Goal: Navigation & Orientation: Find specific page/section

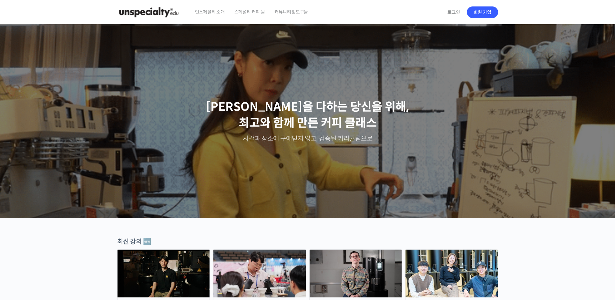
click at [202, 83] on div "Slider" at bounding box center [308, 121] width 388 height 194
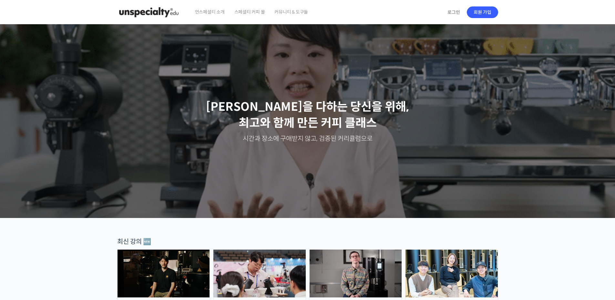
drag, startPoint x: 114, startPoint y: 11, endPoint x: 184, endPoint y: 11, distance: 70.4
click at [173, 10] on div "언스페셜티 소개 스페셜티 커피 몰 커뮤니티 & 도구들 로그인 회원 가입" at bounding box center [308, 12] width 388 height 25
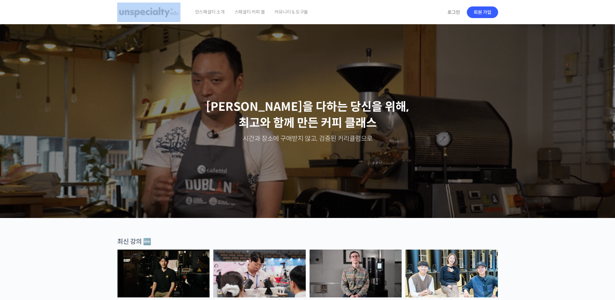
drag, startPoint x: 184, startPoint y: 11, endPoint x: 167, endPoint y: 12, distance: 17.8
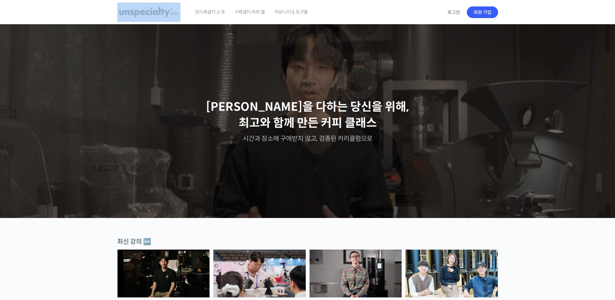
drag, startPoint x: 167, startPoint y: 12, endPoint x: 125, endPoint y: 16, distance: 41.5
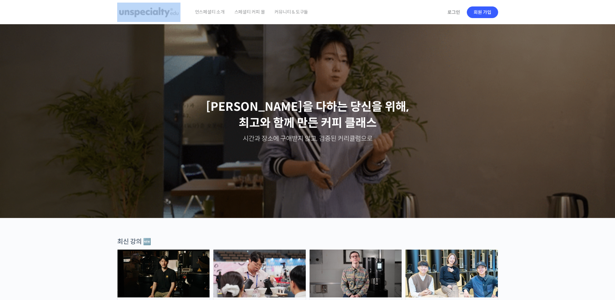
drag, startPoint x: 125, startPoint y: 16, endPoint x: 136, endPoint y: 9, distance: 12.7
click at [136, 9] on img at bounding box center [148, 12] width 63 height 19
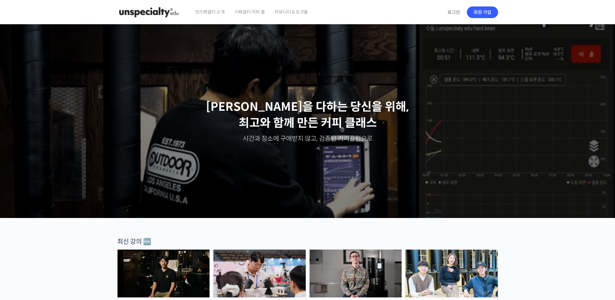
drag, startPoint x: 111, startPoint y: 10, endPoint x: 171, endPoint y: 11, distance: 59.1
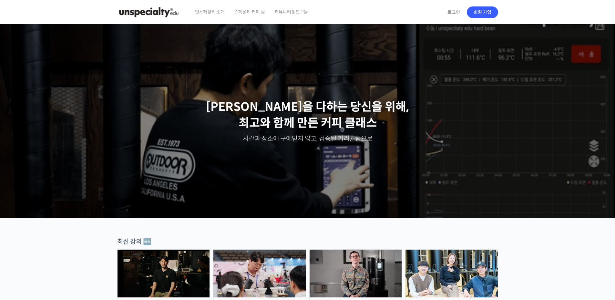
click at [171, 11] on header "언스페셜티 소개 스페셜티 커피 몰 커뮤니티 & 도구들 로그인 회원 가입 Search for: 로그인 회원 가입 언스페셜티 소개 패밀리 사이트 …" at bounding box center [307, 12] width 615 height 25
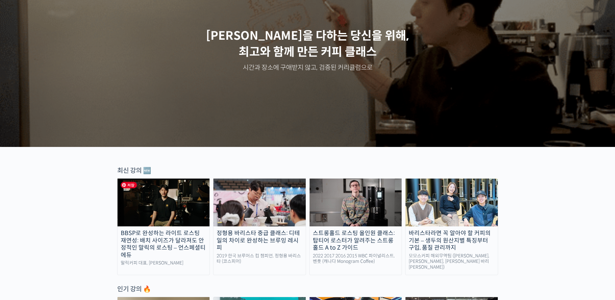
scroll to position [65, 0]
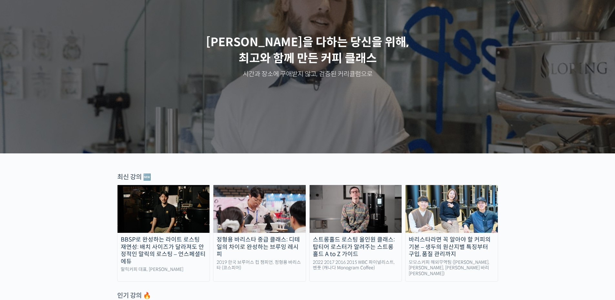
drag, startPoint x: 100, startPoint y: 176, endPoint x: 146, endPoint y: 177, distance: 45.2
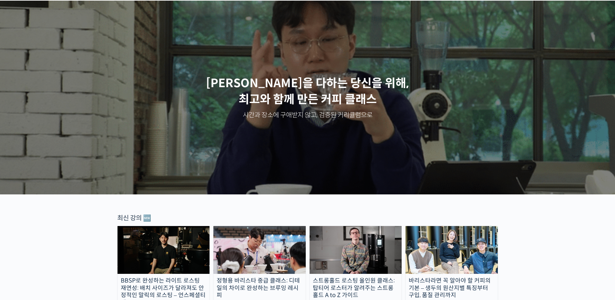
scroll to position [0, 0]
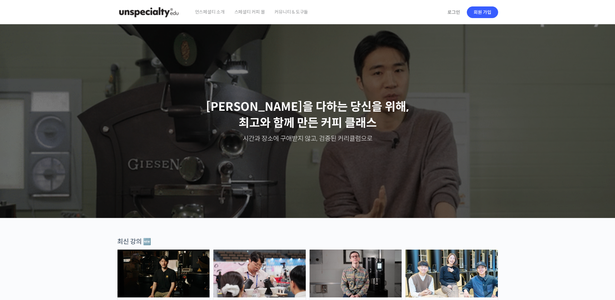
click at [213, 12] on span "언스페셜티 소개" at bounding box center [210, 12] width 30 height 25
